Goal: Task Accomplishment & Management: Use online tool/utility

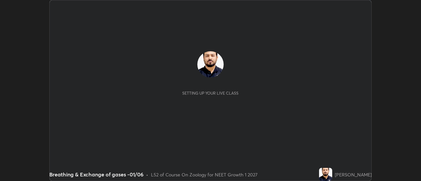
scroll to position [181, 421]
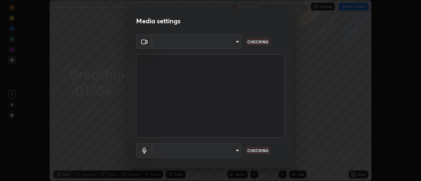
click at [231, 48] on body "Erase all Breathing & Exchange of gases -01/06 Recording CLASS STARTS IN 2 MINS…" at bounding box center [210, 90] width 421 height 181
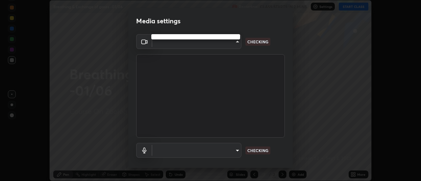
click at [228, 46] on div at bounding box center [210, 90] width 421 height 181
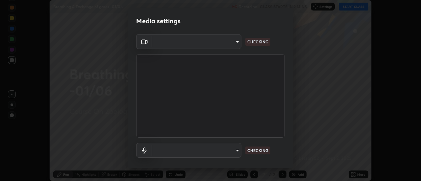
type input "abd1dd8f698bdb7170c938d45ed7c5a449073cf79ef4f8923fa8d1de0ad96843"
type input "a8a5a171c24800b48f3f78118fe5f2b2d48ca2aa2d62c989cd4de23f99d06a7d"
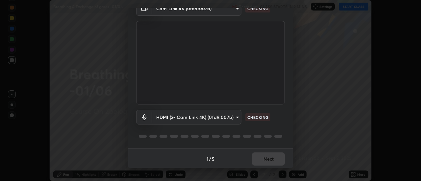
scroll to position [35, 0]
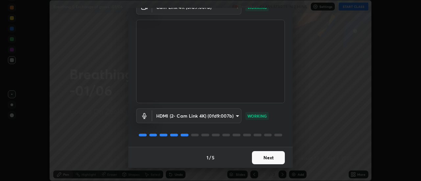
click at [267, 155] on button "Next" at bounding box center [268, 157] width 33 height 13
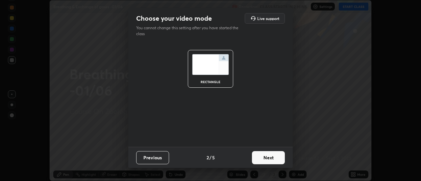
scroll to position [0, 0]
click at [273, 156] on button "Next" at bounding box center [268, 157] width 33 height 13
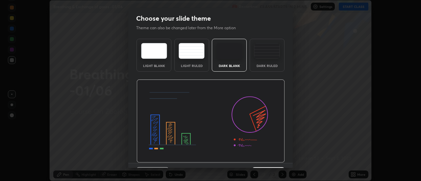
click at [278, 159] on img at bounding box center [211, 122] width 148 height 84
click at [284, 160] on div "Light Blank Light Ruled Dark Blank Dark Ruled" at bounding box center [210, 99] width 164 height 127
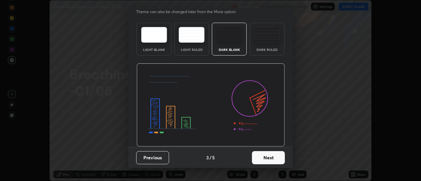
click at [271, 158] on button "Next" at bounding box center [268, 157] width 33 height 13
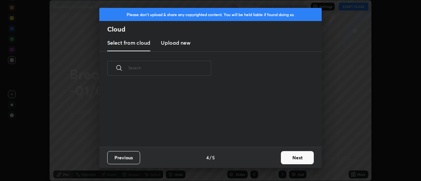
click at [282, 158] on button "Next" at bounding box center [297, 157] width 33 height 13
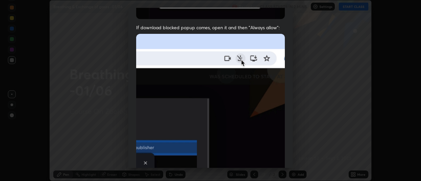
scroll to position [147, 0]
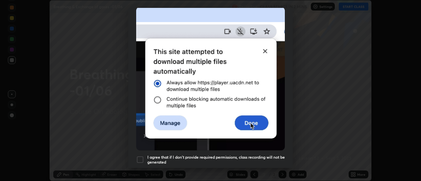
click at [143, 156] on div at bounding box center [140, 160] width 8 height 8
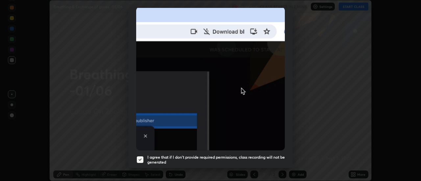
scroll to position [169, 0]
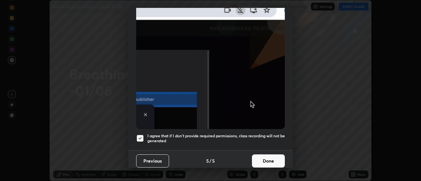
click at [265, 155] on button "Done" at bounding box center [268, 161] width 33 height 13
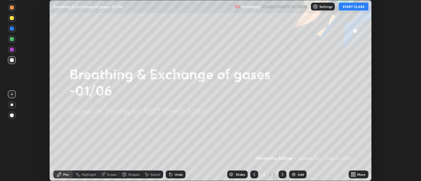
click at [352, 173] on icon at bounding box center [352, 174] width 2 height 2
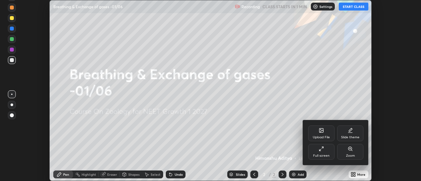
click at [325, 136] on div "Upload File" at bounding box center [321, 137] width 17 height 3
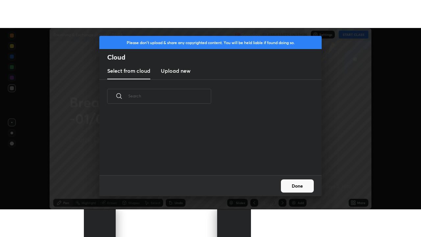
scroll to position [62, 211]
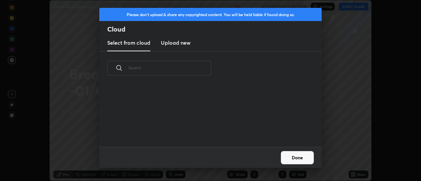
click at [183, 48] on new "Upload new" at bounding box center [176, 43] width 30 height 16
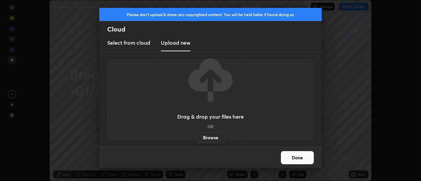
click at [208, 135] on label "Browse" at bounding box center [210, 138] width 29 height 11
click at [196, 135] on input "Browse" at bounding box center [196, 138] width 0 height 11
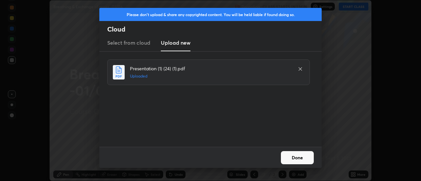
click at [296, 157] on button "Done" at bounding box center [297, 157] width 33 height 13
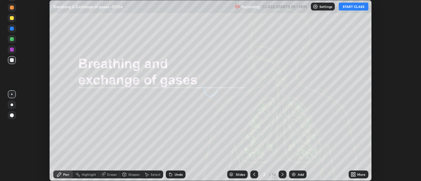
click at [355, 173] on icon at bounding box center [355, 174] width 2 height 2
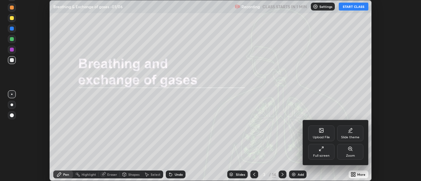
click at [325, 156] on div "Full screen" at bounding box center [321, 155] width 16 height 3
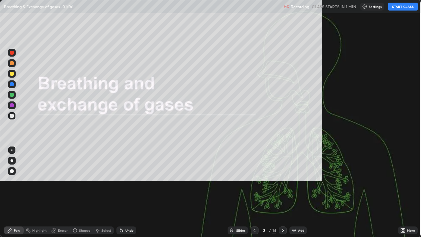
scroll to position [237, 421]
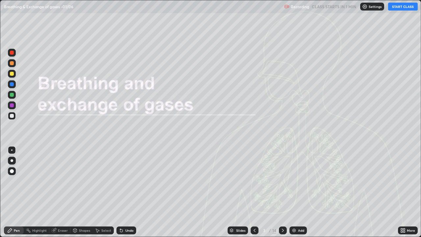
click at [257, 181] on div at bounding box center [255, 230] width 8 height 8
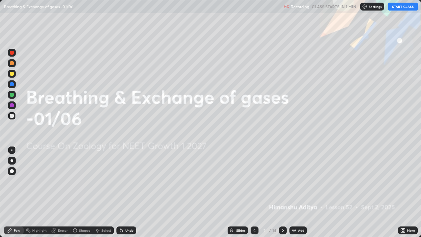
click at [368, 7] on div "Settings" at bounding box center [372, 7] width 24 height 8
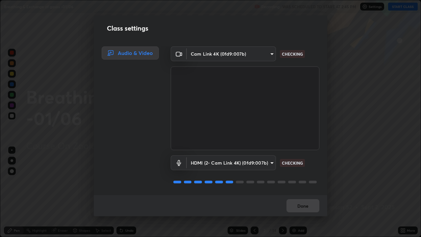
scroll to position [1, 0]
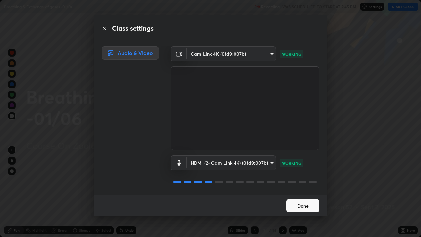
click at [300, 181] on button "Done" at bounding box center [303, 205] width 33 height 13
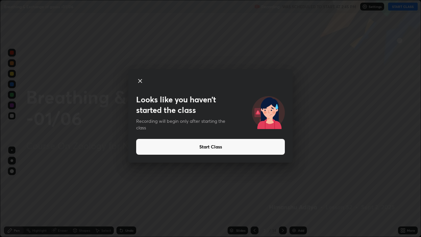
click at [255, 145] on button "Start Class" at bounding box center [210, 147] width 149 height 16
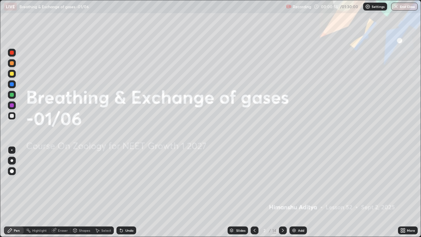
click at [12, 174] on div at bounding box center [12, 171] width 8 height 8
click at [11, 85] on div at bounding box center [12, 84] width 4 height 4
click at [282, 181] on icon at bounding box center [282, 230] width 5 height 5
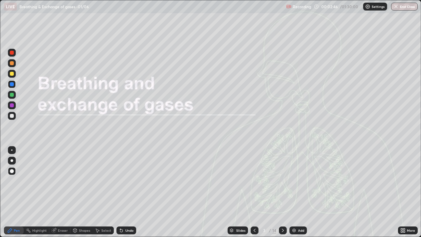
click at [285, 181] on div at bounding box center [283, 230] width 8 height 8
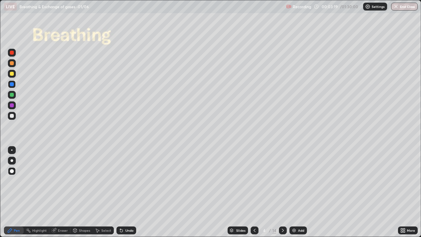
click at [14, 116] on div at bounding box center [12, 116] width 8 height 8
click at [13, 181] on div "Pen" at bounding box center [14, 230] width 20 height 8
click at [123, 181] on div "Undo" at bounding box center [126, 230] width 20 height 8
click at [14, 85] on div at bounding box center [12, 84] width 8 height 8
click at [14, 115] on div at bounding box center [12, 116] width 8 height 8
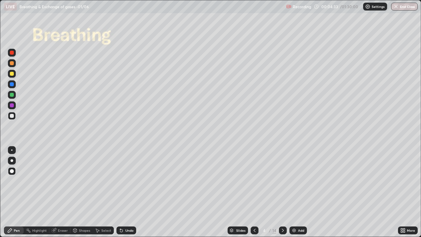
click at [11, 75] on div at bounding box center [12, 74] width 4 height 4
click at [11, 84] on div at bounding box center [12, 84] width 4 height 4
click at [12, 115] on div at bounding box center [12, 116] width 4 height 4
click at [79, 181] on div "Shapes" at bounding box center [84, 230] width 11 height 3
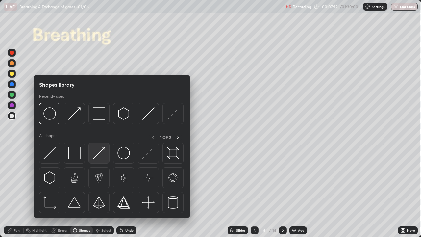
click at [94, 153] on img at bounding box center [99, 153] width 13 height 13
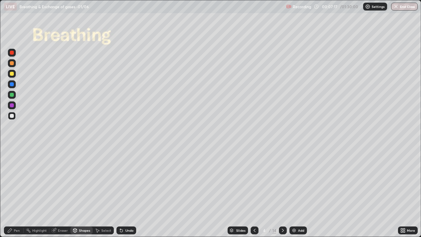
click at [13, 181] on div "Pen" at bounding box center [14, 230] width 20 height 8
click at [13, 115] on div at bounding box center [12, 116] width 4 height 4
click at [78, 181] on div "Shapes" at bounding box center [81, 230] width 22 height 8
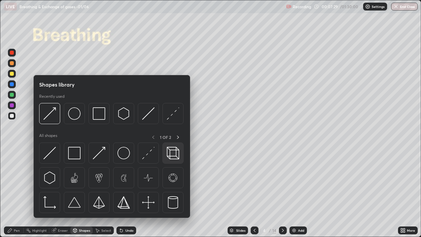
click at [171, 154] on img at bounding box center [173, 153] width 13 height 13
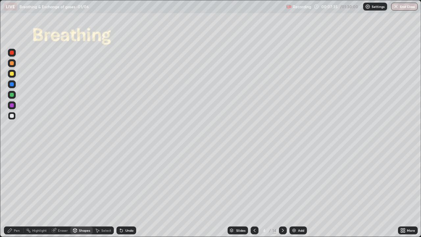
click at [13, 181] on div "Pen" at bounding box center [14, 230] width 20 height 8
click at [12, 86] on div at bounding box center [12, 84] width 4 height 4
click at [82, 181] on div "Shapes" at bounding box center [84, 230] width 11 height 3
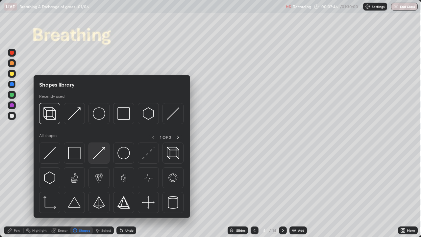
click at [99, 154] on img at bounding box center [99, 153] width 13 height 13
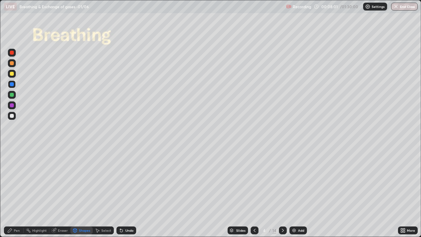
click at [10, 84] on div at bounding box center [12, 84] width 4 height 4
click at [125, 181] on div "Undo" at bounding box center [129, 230] width 8 height 3
click at [14, 181] on div "Pen" at bounding box center [17, 230] width 6 height 3
click at [12, 85] on div at bounding box center [12, 84] width 4 height 4
click at [12, 150] on div at bounding box center [11, 149] width 1 height 1
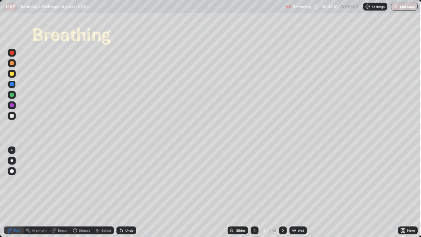
click at [12, 161] on div at bounding box center [12, 160] width 3 height 3
click at [12, 85] on div at bounding box center [12, 84] width 4 height 4
click at [9, 172] on div at bounding box center [12, 171] width 8 height 8
click at [5, 181] on div "Pen" at bounding box center [14, 230] width 20 height 8
click at [11, 86] on div at bounding box center [12, 84] width 4 height 4
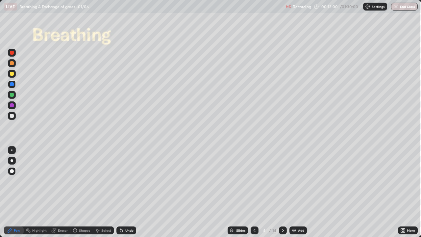
click at [285, 181] on div at bounding box center [283, 230] width 8 height 8
click at [12, 84] on div at bounding box center [12, 84] width 4 height 4
click at [13, 181] on div "Pen" at bounding box center [14, 230] width 20 height 8
click at [12, 116] on div at bounding box center [12, 116] width 4 height 4
click at [12, 115] on div at bounding box center [12, 116] width 4 height 4
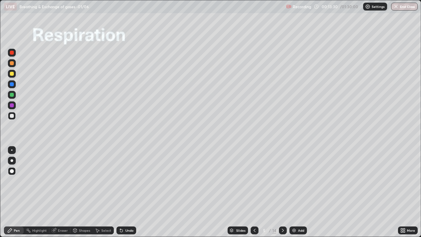
click at [11, 85] on div at bounding box center [12, 84] width 4 height 4
click at [123, 181] on icon at bounding box center [121, 230] width 5 height 5
click at [10, 74] on div at bounding box center [12, 74] width 4 height 4
click at [13, 86] on div at bounding box center [12, 84] width 4 height 4
click at [11, 52] on div at bounding box center [12, 53] width 4 height 4
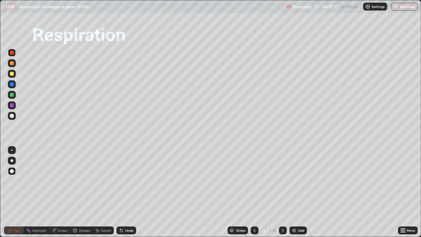
click at [12, 152] on div at bounding box center [12, 150] width 8 height 8
click at [11, 181] on icon at bounding box center [10, 230] width 4 height 4
click at [12, 116] on div at bounding box center [12, 116] width 4 height 4
click at [12, 85] on div at bounding box center [12, 84] width 4 height 4
click at [79, 181] on div "Shapes" at bounding box center [84, 230] width 11 height 3
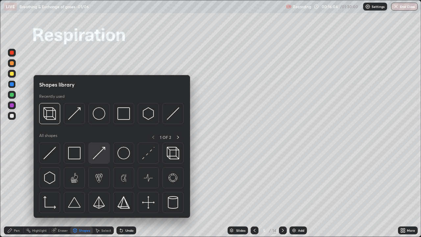
click at [95, 154] on img at bounding box center [99, 153] width 13 height 13
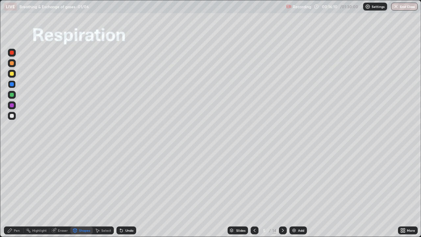
click at [13, 84] on div at bounding box center [12, 84] width 4 height 4
click at [102, 181] on div "Select" at bounding box center [106, 230] width 10 height 3
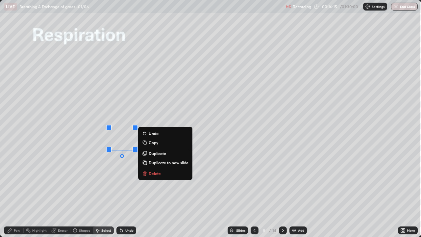
click at [13, 181] on div "Pen" at bounding box center [14, 230] width 20 height 8
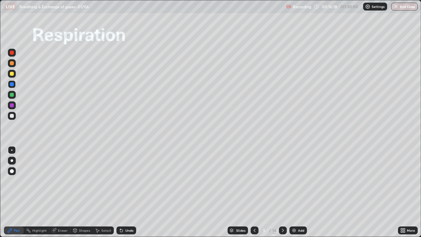
click at [11, 86] on div at bounding box center [12, 84] width 4 height 4
click at [13, 181] on div "Pen" at bounding box center [14, 230] width 20 height 8
click at [11, 52] on div at bounding box center [12, 53] width 4 height 4
click at [12, 159] on div at bounding box center [12, 161] width 8 height 8
click at [15, 170] on div at bounding box center [12, 171] width 8 height 8
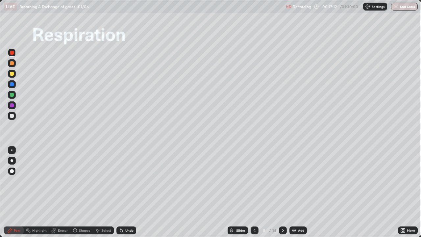
click at [57, 181] on div "Eraser" at bounding box center [59, 230] width 21 height 8
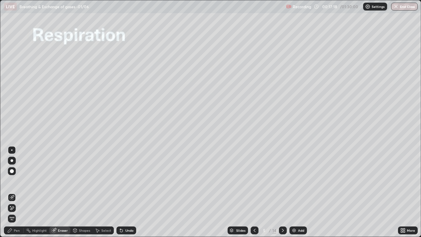
click at [13, 181] on div "Pen" at bounding box center [14, 230] width 20 height 8
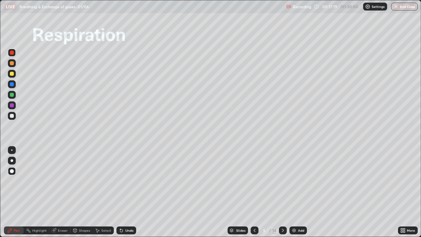
click at [13, 53] on div at bounding box center [12, 53] width 4 height 4
click at [125, 181] on div "Undo" at bounding box center [126, 230] width 20 height 8
click at [126, 181] on div "Undo" at bounding box center [129, 230] width 8 height 3
click at [125, 181] on div "Undo" at bounding box center [126, 230] width 20 height 8
click at [11, 86] on div at bounding box center [12, 84] width 4 height 4
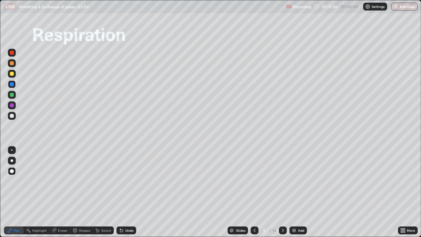
click at [10, 52] on div at bounding box center [12, 53] width 4 height 4
click at [11, 84] on div at bounding box center [12, 84] width 4 height 4
click at [11, 64] on div at bounding box center [12, 63] width 4 height 4
click at [79, 181] on div "Shapes" at bounding box center [84, 230] width 11 height 3
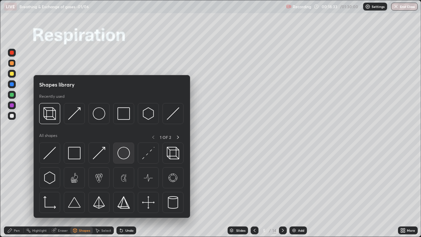
click at [116, 153] on div at bounding box center [123, 152] width 21 height 21
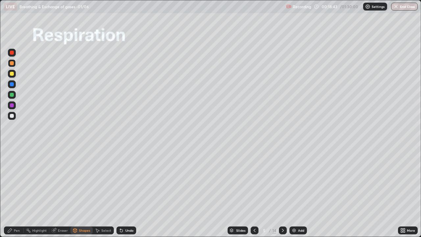
click at [14, 181] on div "Pen" at bounding box center [17, 230] width 6 height 3
click at [12, 85] on div at bounding box center [12, 84] width 4 height 4
click at [84, 181] on div "Shapes" at bounding box center [84, 230] width 11 height 3
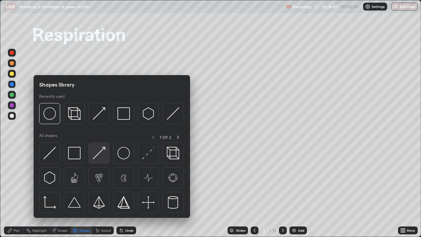
click at [102, 156] on img at bounding box center [99, 153] width 13 height 13
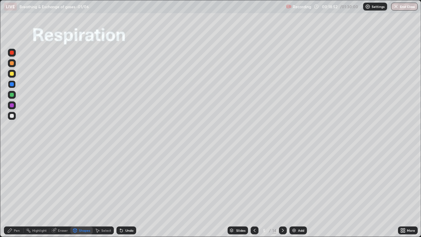
click at [130, 181] on div "Undo" at bounding box center [129, 230] width 8 height 3
click at [15, 181] on div "Pen" at bounding box center [17, 230] width 6 height 3
click at [12, 150] on div at bounding box center [11, 149] width 1 height 1
click at [85, 181] on div "Shapes" at bounding box center [84, 230] width 11 height 3
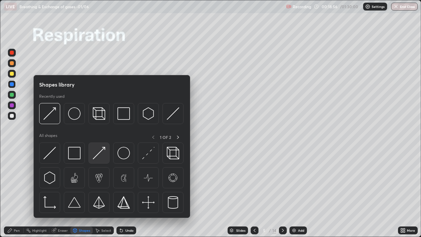
click at [102, 152] on img at bounding box center [99, 153] width 13 height 13
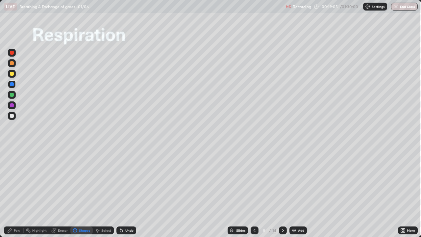
click at [16, 181] on div "Pen" at bounding box center [14, 230] width 20 height 8
click at [12, 161] on div at bounding box center [12, 160] width 3 height 3
click at [15, 115] on div at bounding box center [12, 116] width 8 height 8
click at [13, 181] on div "Pen" at bounding box center [14, 230] width 20 height 8
click at [12, 150] on div at bounding box center [11, 149] width 1 height 1
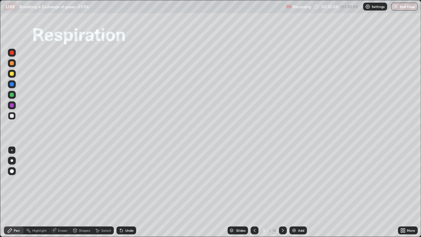
click at [10, 74] on div at bounding box center [12, 74] width 8 height 8
click at [12, 95] on div at bounding box center [12, 95] width 4 height 4
click at [12, 161] on div at bounding box center [12, 160] width 3 height 3
click at [11, 53] on div at bounding box center [12, 53] width 4 height 4
click at [16, 181] on div "Pen" at bounding box center [17, 230] width 6 height 3
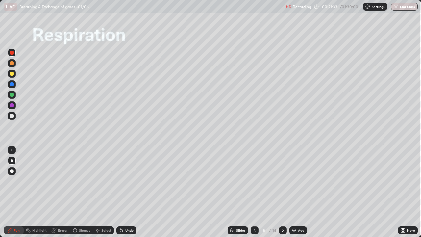
click at [13, 94] on div at bounding box center [12, 95] width 4 height 4
click at [15, 181] on div "Pen" at bounding box center [17, 230] width 6 height 3
click at [13, 115] on div at bounding box center [12, 116] width 4 height 4
click at [12, 84] on div at bounding box center [12, 84] width 4 height 4
click at [102, 181] on div "Select" at bounding box center [106, 230] width 10 height 3
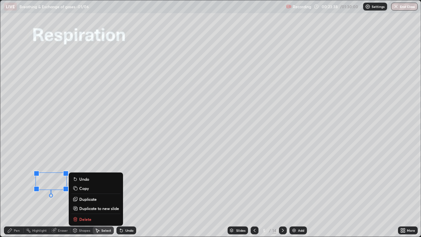
click at [82, 181] on p "Copy" at bounding box center [84, 188] width 10 height 5
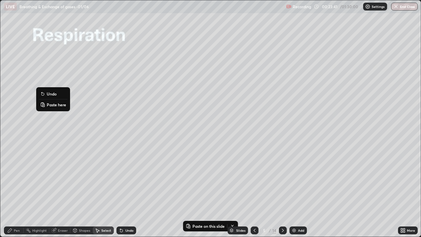
click at [48, 103] on p "Paste here" at bounding box center [56, 104] width 19 height 5
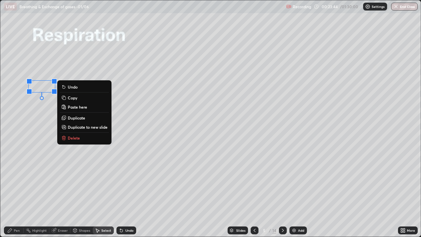
click at [46, 149] on div "0 ° Undo Copy Paste here Duplicate Duplicate to new slide Delete" at bounding box center [210, 118] width 420 height 236
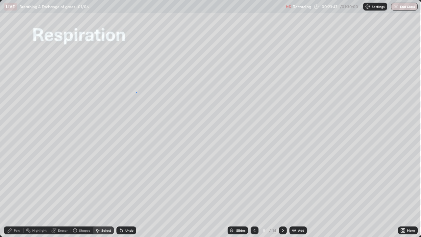
click at [136, 92] on div "0 ° Undo Copy Paste here Duplicate Duplicate to new slide Delete" at bounding box center [210, 118] width 420 height 236
click at [151, 112] on p "Paste here" at bounding box center [159, 111] width 19 height 5
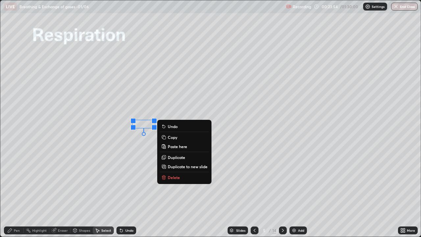
click at [164, 176] on icon at bounding box center [164, 175] width 2 height 1
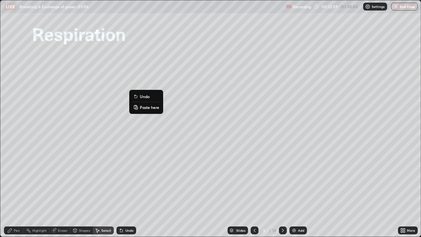
click at [142, 106] on p "Paste here" at bounding box center [149, 107] width 19 height 5
click at [155, 122] on div "0 ° Undo Copy Paste here Duplicate Duplicate to new slide Delete" at bounding box center [210, 118] width 420 height 236
click at [151, 123] on div "0 ° Undo Copy Paste here Duplicate Duplicate to new slide Delete" at bounding box center [210, 118] width 420 height 236
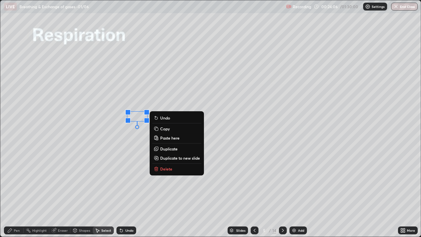
click at [129, 181] on div "0 ° Undo Copy Paste here Duplicate Duplicate to new slide Delete" at bounding box center [210, 118] width 420 height 236
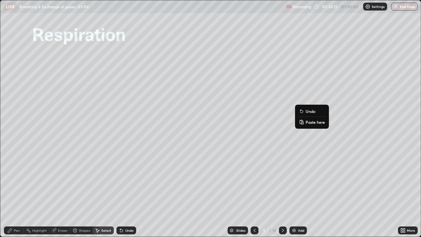
click at [310, 121] on p "Paste here" at bounding box center [315, 121] width 19 height 5
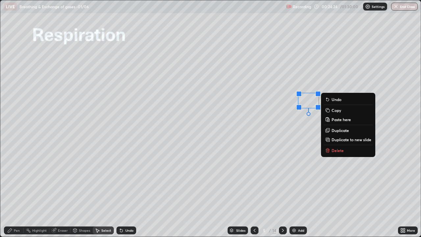
click at [401, 93] on div "0 ° Undo Copy Paste here Duplicate Duplicate to new slide Delete" at bounding box center [210, 118] width 420 height 236
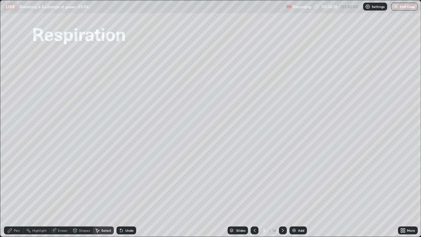
click at [14, 181] on div "Pen" at bounding box center [17, 230] width 6 height 3
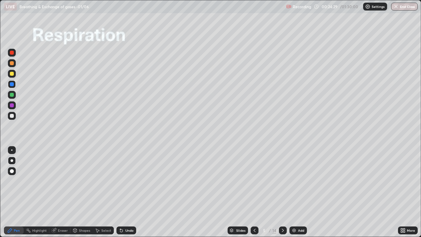
click at [13, 115] on div at bounding box center [12, 116] width 4 height 4
click at [101, 181] on div "Select" at bounding box center [106, 230] width 10 height 3
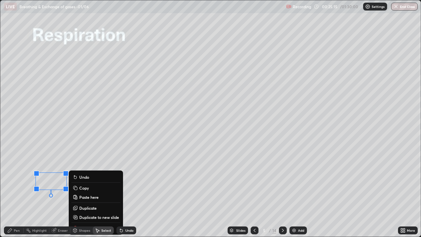
click at [59, 181] on div "Eraser" at bounding box center [63, 230] width 10 height 3
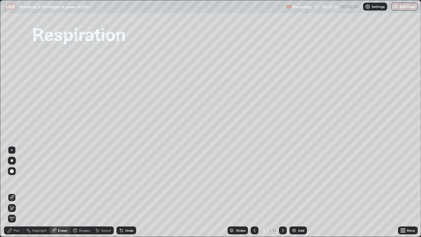
click at [11, 181] on icon at bounding box center [10, 230] width 4 height 4
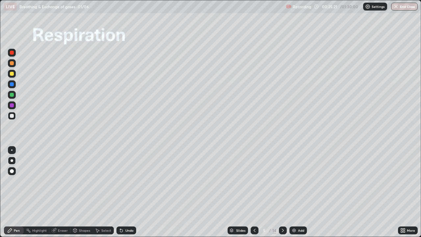
click at [10, 94] on div at bounding box center [12, 95] width 4 height 4
click at [12, 95] on div at bounding box center [12, 95] width 4 height 4
click at [79, 181] on div "Shapes" at bounding box center [84, 230] width 11 height 3
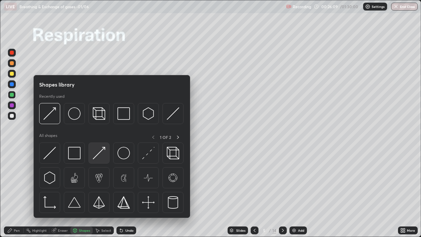
click at [97, 154] on img at bounding box center [99, 153] width 13 height 13
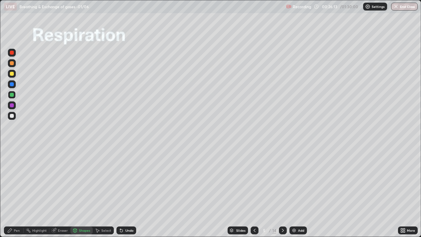
click at [15, 181] on div "Pen" at bounding box center [17, 230] width 6 height 3
click at [12, 72] on div at bounding box center [12, 74] width 4 height 4
click at [63, 181] on div "Eraser" at bounding box center [63, 230] width 10 height 3
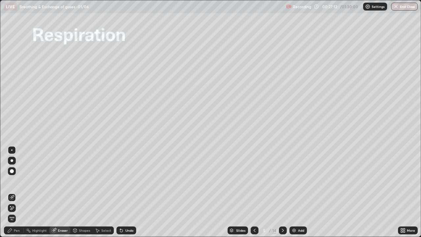
click at [16, 181] on div "Pen" at bounding box center [17, 230] width 6 height 3
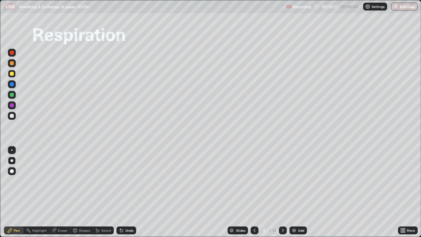
click at [282, 181] on icon at bounding box center [282, 230] width 5 height 5
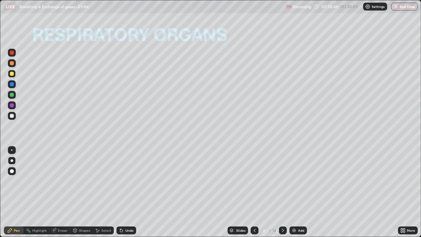
click at [10, 181] on div "Pen" at bounding box center [14, 230] width 20 height 8
click at [10, 85] on div at bounding box center [12, 84] width 4 height 4
click at [12, 170] on div at bounding box center [12, 171] width 4 height 4
click at [78, 181] on div "Shapes" at bounding box center [81, 230] width 22 height 8
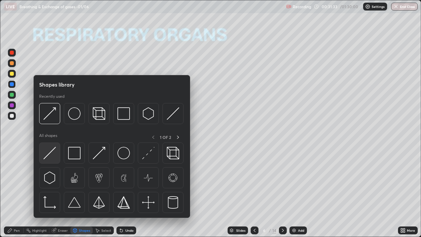
click at [48, 152] on img at bounding box center [49, 153] width 13 height 13
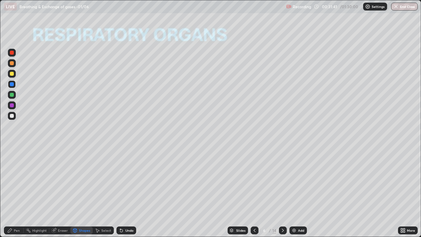
click at [122, 181] on icon at bounding box center [121, 230] width 5 height 5
click at [9, 181] on icon at bounding box center [10, 230] width 4 height 4
click at [12, 115] on div at bounding box center [12, 116] width 4 height 4
click at [15, 181] on div "Pen" at bounding box center [17, 230] width 6 height 3
click at [13, 170] on div at bounding box center [12, 171] width 4 height 4
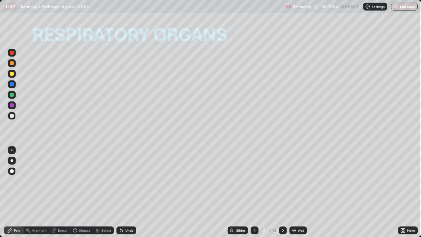
click at [12, 161] on div at bounding box center [12, 160] width 3 height 3
click at [13, 181] on div "Pen" at bounding box center [14, 230] width 20 height 8
click at [11, 105] on div at bounding box center [12, 105] width 4 height 4
click at [123, 181] on div "Undo" at bounding box center [126, 230] width 20 height 8
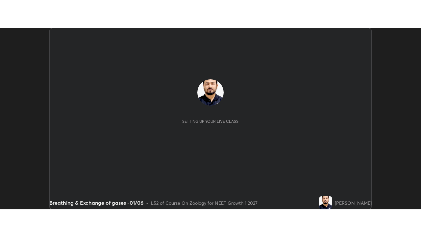
scroll to position [181, 421]
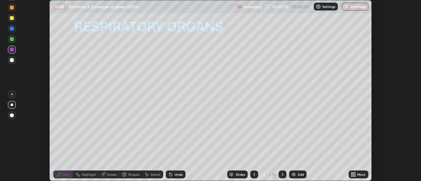
click at [352, 173] on icon at bounding box center [352, 174] width 2 height 2
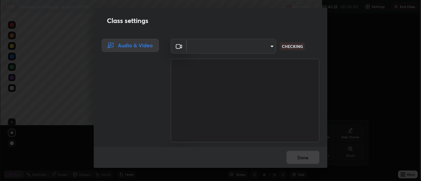
type input "abd1dd8f698bdb7170c938d45ed7c5a449073cf79ef4f8923fa8d1de0ad96843"
type input "a8a5a171c24800b48f3f78118fe5f2b2d48ca2aa2d62c989cd4de23f99d06a7d"
click at [327, 168] on div "Done" at bounding box center [211, 157] width 234 height 21
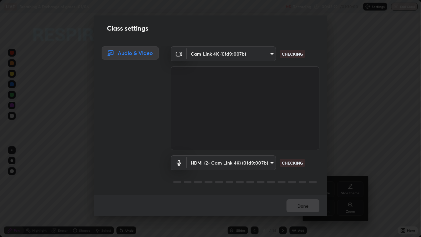
scroll to position [237, 421]
click at [266, 57] on body "Erase all LIVE Breathing & Exchange of gases -01/06 Recording 00:43:23 / 01:30:…" at bounding box center [210, 118] width 421 height 237
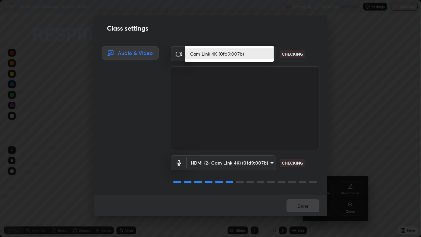
click at [263, 56] on li "Cam Link 4K (0fd9:007b)" at bounding box center [229, 53] width 89 height 11
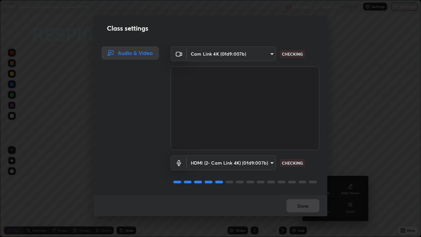
scroll to position [1, 0]
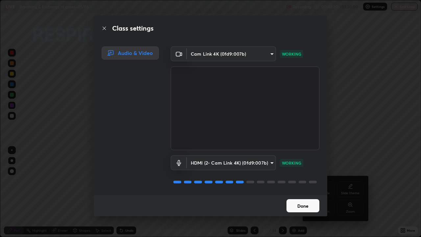
click at [301, 181] on button "Done" at bounding box center [303, 205] width 33 height 13
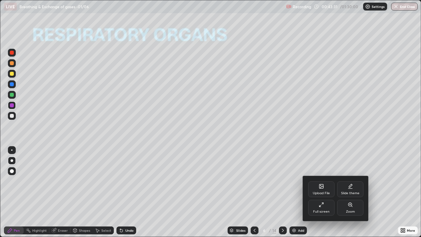
click at [400, 181] on div at bounding box center [210, 118] width 421 height 237
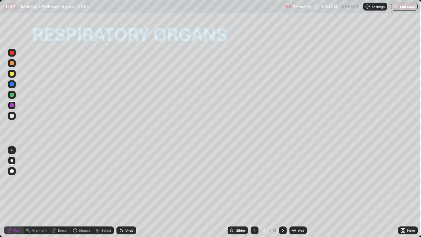
click at [286, 181] on div at bounding box center [283, 230] width 8 height 8
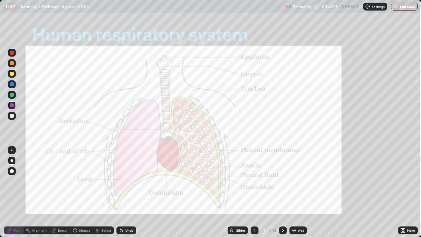
click at [282, 181] on icon at bounding box center [282, 230] width 5 height 5
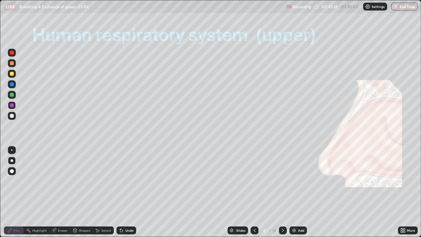
click at [128, 181] on div "Undo" at bounding box center [129, 230] width 8 height 3
click at [12, 85] on div at bounding box center [12, 84] width 4 height 4
click at [11, 74] on div at bounding box center [12, 74] width 4 height 4
click at [12, 84] on div at bounding box center [12, 84] width 4 height 4
click at [12, 63] on div at bounding box center [12, 63] width 4 height 4
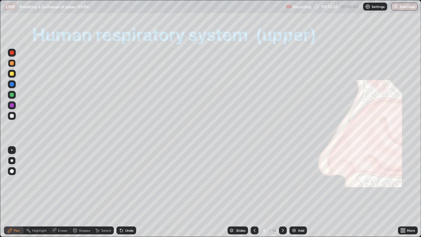
click at [11, 105] on div at bounding box center [12, 105] width 4 height 4
click at [127, 181] on div "Undo" at bounding box center [129, 230] width 8 height 3
click at [128, 181] on div "Undo" at bounding box center [129, 230] width 8 height 3
click at [127, 181] on div "Undo" at bounding box center [126, 230] width 20 height 8
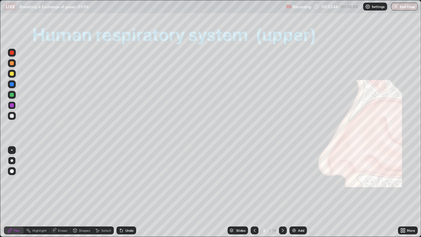
click at [127, 181] on div "Undo" at bounding box center [126, 230] width 20 height 8
click at [11, 84] on div at bounding box center [12, 84] width 4 height 4
click at [12, 116] on div at bounding box center [12, 116] width 4 height 4
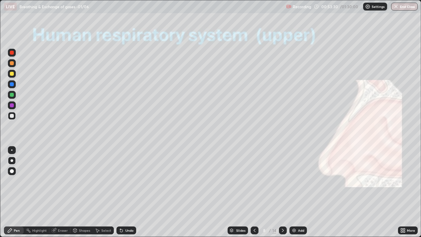
click at [11, 181] on icon at bounding box center [9, 230] width 5 height 5
click at [12, 160] on div at bounding box center [12, 160] width 3 height 3
click at [13, 86] on div at bounding box center [12, 84] width 8 height 8
click at [11, 96] on div at bounding box center [12, 95] width 4 height 4
click at [12, 115] on div at bounding box center [12, 116] width 4 height 4
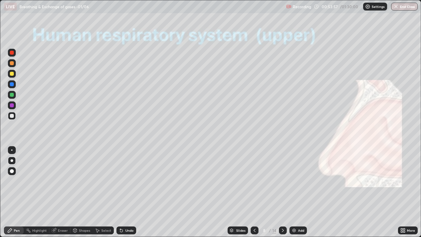
click at [11, 84] on div at bounding box center [12, 84] width 4 height 4
click at [12, 75] on div at bounding box center [12, 74] width 4 height 4
click at [130, 181] on div "Undo" at bounding box center [129, 230] width 8 height 3
click at [11, 114] on div at bounding box center [12, 116] width 4 height 4
click at [12, 161] on div at bounding box center [12, 160] width 3 height 3
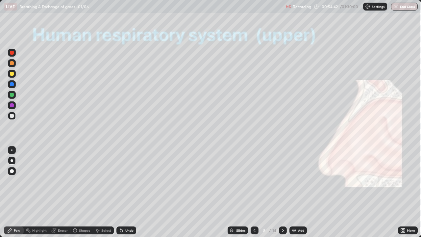
click at [12, 74] on div at bounding box center [12, 74] width 4 height 4
click at [12, 65] on div at bounding box center [12, 63] width 4 height 4
click at [123, 181] on div "Undo" at bounding box center [126, 230] width 20 height 8
click at [11, 72] on div at bounding box center [12, 74] width 4 height 4
click at [12, 74] on div at bounding box center [12, 74] width 4 height 4
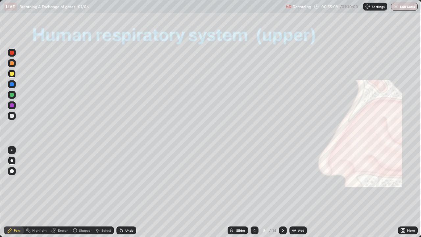
click at [36, 181] on div "Highlight" at bounding box center [39, 230] width 14 height 3
click at [12, 181] on div at bounding box center [12, 208] width 8 height 8
click at [13, 115] on div at bounding box center [12, 116] width 4 height 4
click at [13, 181] on div "Pen" at bounding box center [14, 230] width 20 height 8
click at [12, 54] on div at bounding box center [12, 53] width 4 height 4
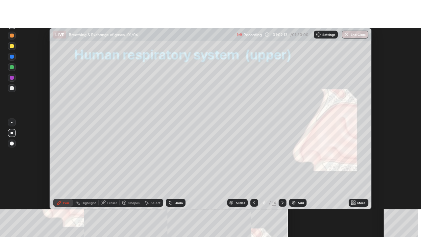
scroll to position [181, 421]
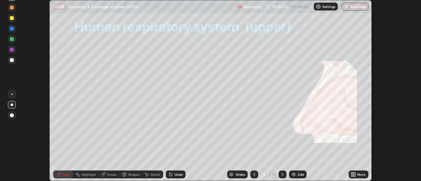
click at [350, 172] on div "More" at bounding box center [359, 175] width 20 height 8
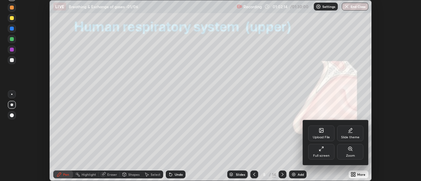
click at [321, 155] on div "Full screen" at bounding box center [321, 155] width 16 height 3
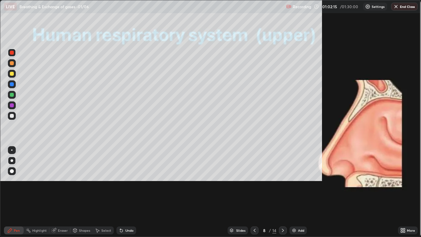
scroll to position [237, 421]
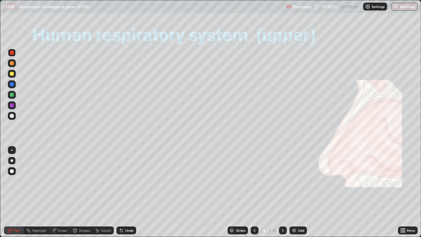
click at [366, 10] on div "Settings" at bounding box center [375, 7] width 24 height 8
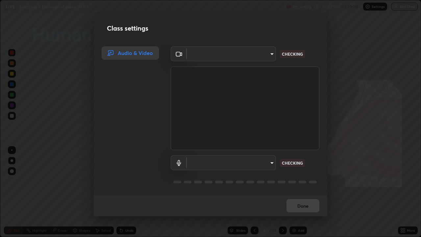
click at [234, 54] on body "Erase all LIVE Breathing & Exchange of gases -01/06 Recording 01:02:16 / 01:30:…" at bounding box center [210, 118] width 421 height 237
click at [233, 54] on div at bounding box center [210, 118] width 421 height 237
type input "abd1dd8f698bdb7170c938d45ed7c5a449073cf79ef4f8923fa8d1de0ad96843"
type input "a8a5a171c24800b48f3f78118fe5f2b2d48ca2aa2d62c989cd4de23f99d06a7d"
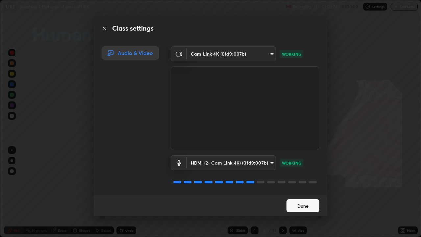
click at [304, 181] on button "Done" at bounding box center [303, 205] width 33 height 13
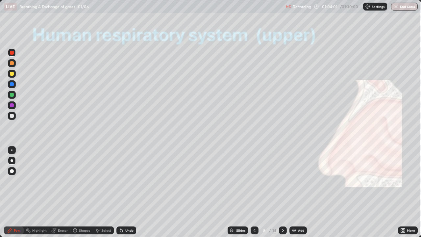
click at [12, 54] on div at bounding box center [12, 53] width 4 height 4
click at [13, 171] on div at bounding box center [12, 171] width 4 height 4
click at [13, 118] on div at bounding box center [12, 116] width 8 height 8
click at [11, 83] on div at bounding box center [12, 84] width 4 height 4
click at [125, 181] on div "Undo" at bounding box center [129, 230] width 8 height 3
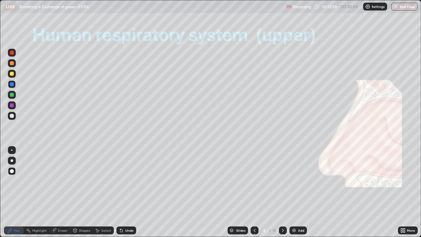
click at [123, 181] on icon at bounding box center [121, 230] width 5 height 5
click at [122, 181] on icon at bounding box center [121, 230] width 5 height 5
click at [123, 181] on icon at bounding box center [121, 230] width 5 height 5
click at [123, 181] on div "Undo" at bounding box center [126, 230] width 20 height 8
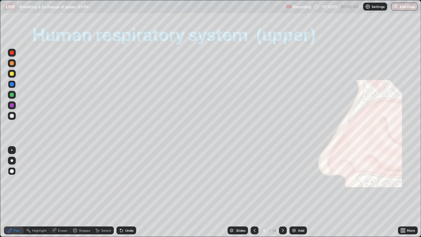
click at [123, 181] on div "Undo" at bounding box center [126, 230] width 20 height 8
click at [122, 181] on div "Undo" at bounding box center [126, 230] width 20 height 8
click at [123, 181] on div "Undo" at bounding box center [126, 230] width 20 height 8
click at [123, 181] on icon at bounding box center [121, 230] width 5 height 5
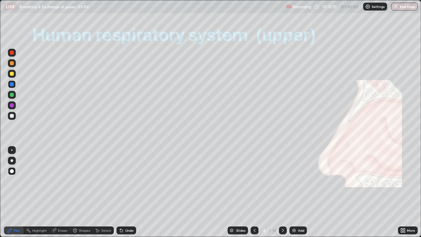
click at [120, 181] on icon at bounding box center [121, 230] width 3 height 3
click at [123, 181] on icon at bounding box center [121, 230] width 5 height 5
click at [120, 181] on icon at bounding box center [121, 230] width 3 height 3
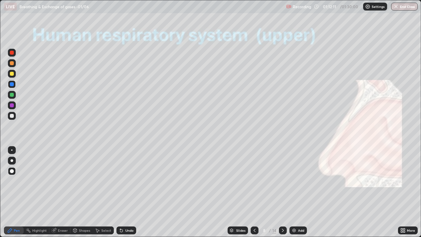
click at [120, 181] on icon at bounding box center [121, 230] width 3 height 3
click at [123, 181] on icon at bounding box center [121, 230] width 5 height 5
click at [123, 181] on div "Undo" at bounding box center [126, 230] width 20 height 8
click at [120, 181] on icon at bounding box center [121, 230] width 3 height 3
click at [123, 181] on div "Undo" at bounding box center [126, 230] width 20 height 8
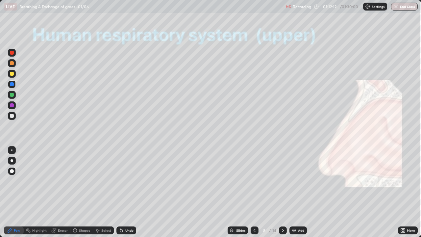
click at [123, 181] on icon at bounding box center [121, 230] width 5 height 5
click at [124, 181] on div "Undo" at bounding box center [126, 230] width 20 height 8
click at [125, 181] on div "Undo" at bounding box center [129, 230] width 8 height 3
click at [123, 181] on div "Undo" at bounding box center [126, 230] width 20 height 8
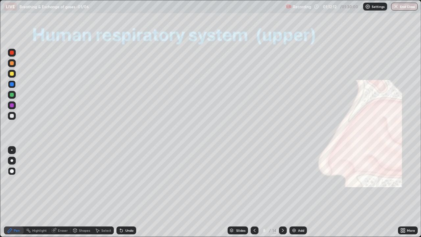
click at [123, 181] on div "Undo" at bounding box center [126, 230] width 20 height 8
click at [122, 181] on div "Undo" at bounding box center [126, 230] width 20 height 8
click at [124, 181] on div "Undo" at bounding box center [126, 230] width 20 height 8
click at [123, 181] on div "Undo" at bounding box center [126, 230] width 20 height 8
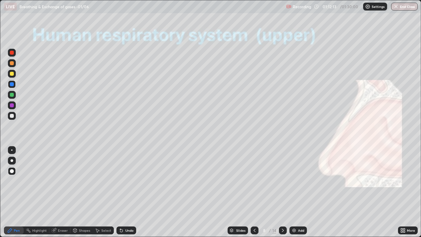
click at [124, 181] on div "Undo" at bounding box center [126, 230] width 20 height 8
click at [123, 181] on div "Undo" at bounding box center [126, 230] width 20 height 8
click at [124, 181] on div "Undo" at bounding box center [126, 230] width 20 height 8
click at [123, 181] on icon at bounding box center [121, 230] width 5 height 5
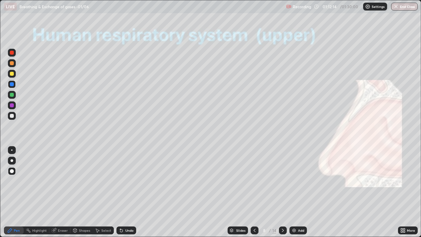
click at [124, 181] on div "Undo" at bounding box center [126, 230] width 20 height 8
click at [125, 181] on div "Undo" at bounding box center [129, 230] width 8 height 3
click at [124, 181] on div "Undo" at bounding box center [126, 230] width 20 height 8
click at [123, 181] on div "Undo" at bounding box center [126, 230] width 20 height 8
click at [123, 181] on icon at bounding box center [121, 230] width 5 height 5
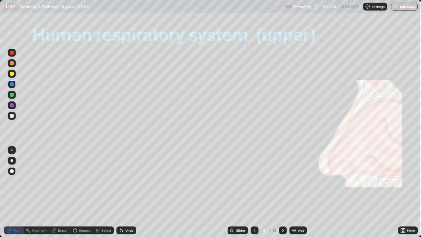
click at [123, 181] on div "Undo" at bounding box center [126, 230] width 20 height 8
click at [125, 181] on div "Undo" at bounding box center [129, 230] width 8 height 3
click at [124, 181] on div "Undo" at bounding box center [126, 230] width 20 height 8
click at [125, 181] on div "Undo" at bounding box center [129, 230] width 8 height 3
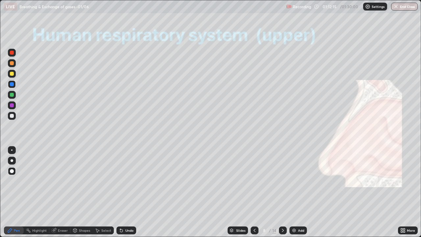
click at [125, 181] on div "Undo" at bounding box center [129, 230] width 8 height 3
click at [126, 181] on div "Undo" at bounding box center [129, 230] width 8 height 3
click at [125, 181] on div "Undo" at bounding box center [129, 230] width 8 height 3
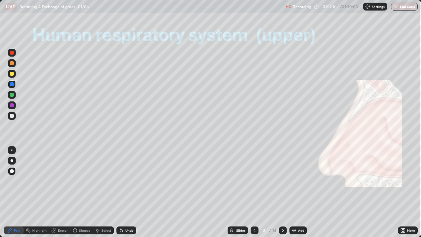
click at [125, 181] on div "Undo" at bounding box center [129, 230] width 8 height 3
click at [126, 181] on div "Undo" at bounding box center [126, 230] width 20 height 8
click at [125, 181] on div "Undo" at bounding box center [126, 230] width 20 height 8
click at [125, 181] on div "Undo" at bounding box center [129, 230] width 8 height 3
click at [127, 181] on div "Undo" at bounding box center [129, 230] width 8 height 3
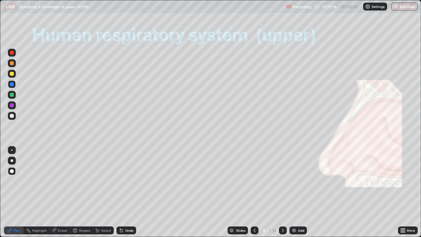
click at [127, 181] on div "Undo" at bounding box center [129, 230] width 8 height 3
click at [125, 181] on div "Undo" at bounding box center [126, 230] width 20 height 8
click at [126, 181] on div "Undo" at bounding box center [129, 230] width 8 height 3
click at [128, 181] on div "Undo" at bounding box center [129, 230] width 8 height 3
click at [127, 181] on div "Undo" at bounding box center [129, 230] width 8 height 3
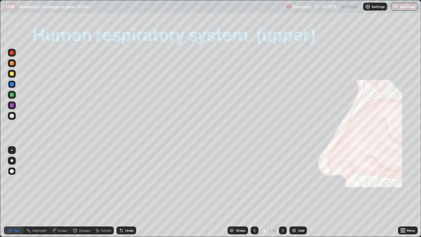
click at [127, 181] on div "Undo" at bounding box center [129, 230] width 8 height 3
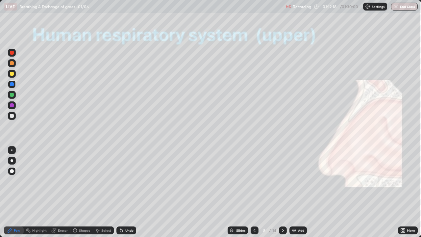
click at [128, 181] on div "Undo" at bounding box center [129, 230] width 8 height 3
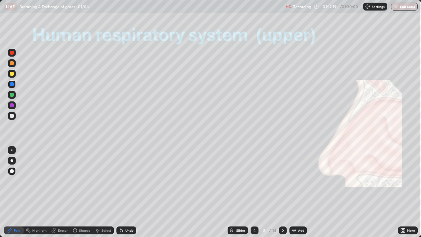
click at [129, 181] on div "Undo" at bounding box center [129, 230] width 8 height 3
click at [128, 181] on div "Undo" at bounding box center [129, 230] width 8 height 3
click at [128, 181] on div "Undo" at bounding box center [126, 230] width 20 height 8
click at [129, 181] on div "Undo" at bounding box center [129, 230] width 8 height 3
click at [128, 181] on div "Undo" at bounding box center [126, 230] width 20 height 8
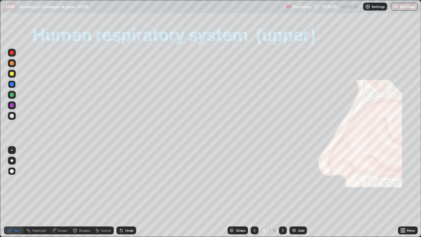
click at [129, 181] on div "Undo" at bounding box center [126, 230] width 20 height 8
click at [128, 181] on div "Undo" at bounding box center [126, 230] width 20 height 8
click at [129, 181] on div "Undo" at bounding box center [126, 230] width 20 height 8
click at [130, 181] on div "Undo" at bounding box center [129, 230] width 8 height 3
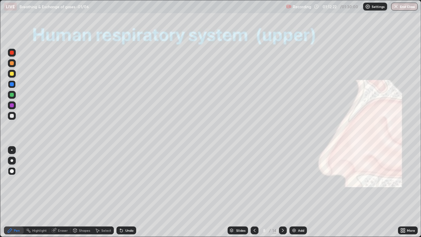
click at [130, 181] on div "Undo" at bounding box center [126, 230] width 20 height 8
click at [129, 181] on div "Undo" at bounding box center [126, 230] width 20 height 8
click at [129, 181] on div "Undo" at bounding box center [129, 230] width 8 height 3
click at [130, 181] on div "Undo" at bounding box center [129, 230] width 8 height 3
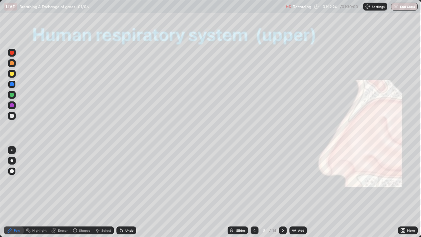
click at [130, 181] on div "Undo" at bounding box center [129, 230] width 8 height 3
click at [131, 181] on div "Undo" at bounding box center [129, 230] width 8 height 3
click at [130, 181] on div "Undo" at bounding box center [129, 230] width 8 height 3
click at [131, 181] on div "Undo" at bounding box center [129, 230] width 8 height 3
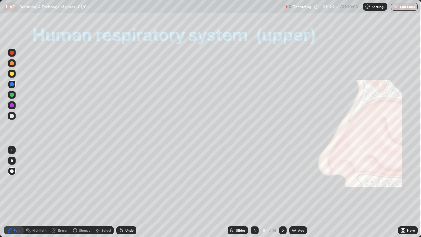
click at [132, 181] on div "Undo" at bounding box center [129, 230] width 8 height 3
click at [132, 181] on div "Undo" at bounding box center [126, 230] width 20 height 8
click at [133, 181] on div "Undo" at bounding box center [126, 230] width 20 height 8
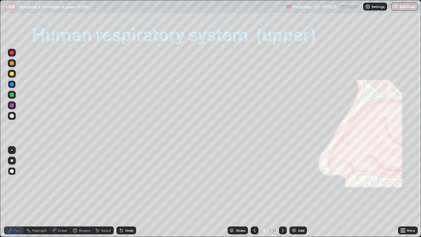
click at [131, 181] on div "Undo" at bounding box center [129, 230] width 8 height 3
click at [12, 74] on div at bounding box center [12, 74] width 4 height 4
click at [12, 160] on div at bounding box center [12, 160] width 3 height 3
click at [128, 181] on div "Undo" at bounding box center [129, 230] width 8 height 3
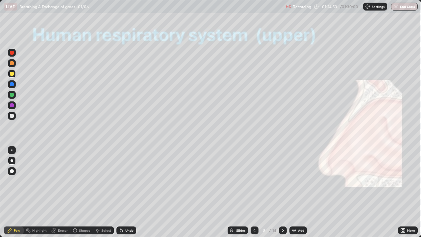
click at [285, 181] on icon at bounding box center [282, 230] width 5 height 5
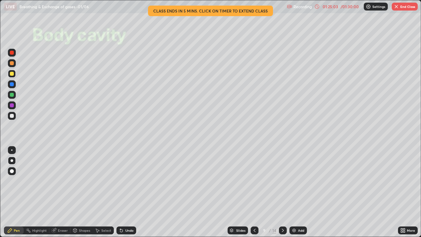
click at [407, 8] on button "End Class" at bounding box center [405, 7] width 26 height 8
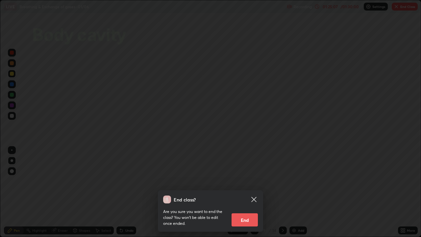
click at [252, 181] on button "End" at bounding box center [245, 219] width 26 height 13
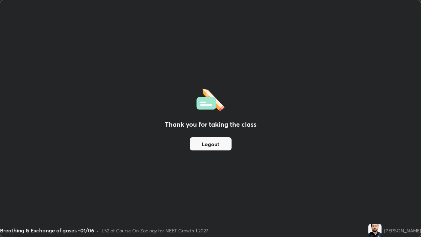
click at [204, 146] on button "Logout" at bounding box center [211, 143] width 42 height 13
